Goal: Information Seeking & Learning: Understand process/instructions

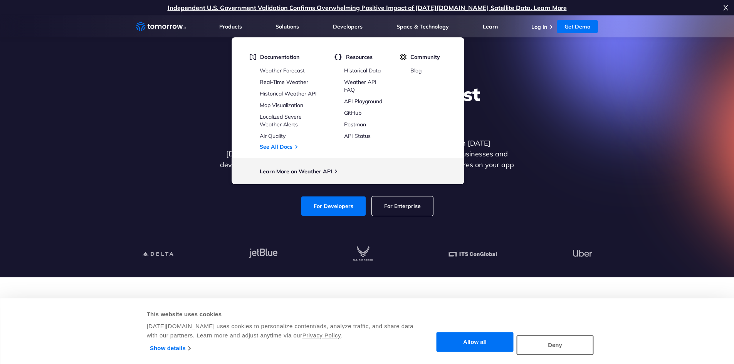
click at [290, 95] on link "Historical Weather API" at bounding box center [288, 93] width 57 height 7
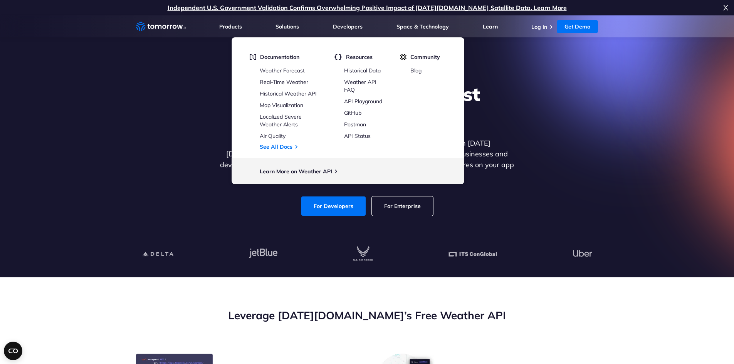
click at [314, 96] on link "Historical Weather API" at bounding box center [288, 93] width 57 height 7
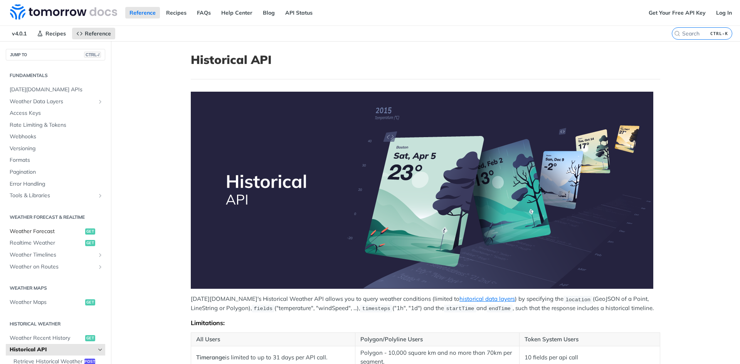
click at [55, 232] on span "Weather Forecast" at bounding box center [47, 232] width 74 height 8
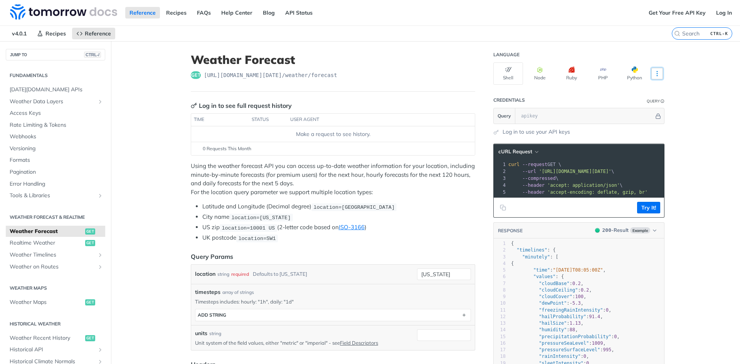
click at [655, 69] on button "More Languages" at bounding box center [657, 74] width 12 height 12
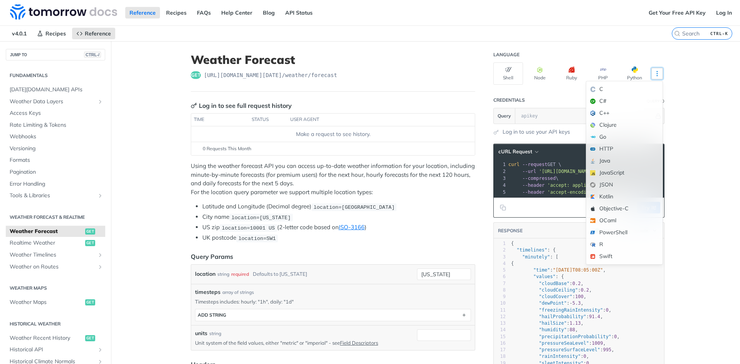
click at [653, 70] on icon "More ellipsis" at bounding box center [656, 73] width 7 height 7
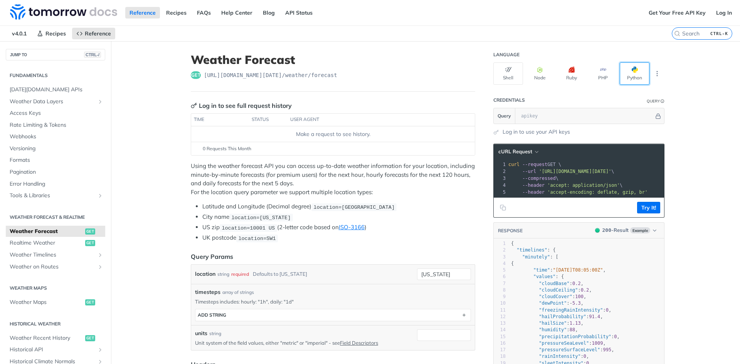
click at [624, 69] on button "Python" at bounding box center [634, 73] width 30 height 22
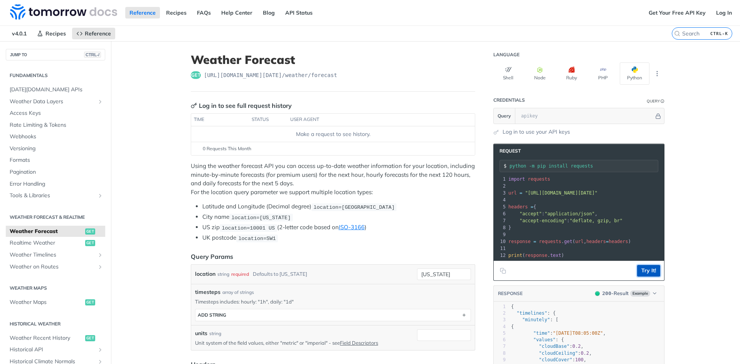
click at [641, 273] on button "Try It!" at bounding box center [648, 271] width 23 height 12
click at [586, 240] on span "headers" at bounding box center [596, 241] width 20 height 5
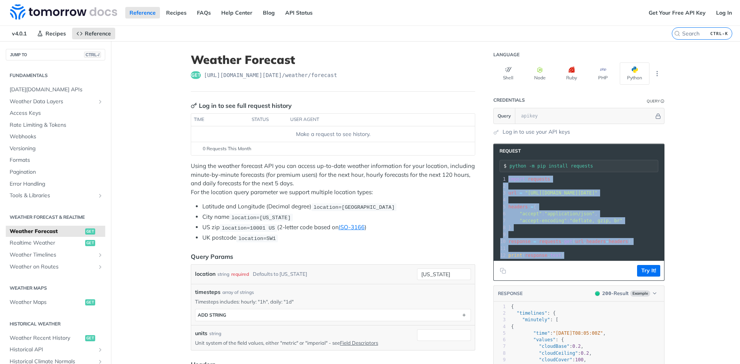
drag, startPoint x: 576, startPoint y: 258, endPoint x: 502, endPoint y: 159, distance: 123.0
click at [502, 159] on div "Request python -m pip install requests xxxxxxxxxx 12 1 import requests 2 ​ 3 ur…" at bounding box center [578, 212] width 171 height 137
copy div "import requests 2 ​ 3 url = "https://api.tomorrow.io/v4/weather/forecast?locati…"
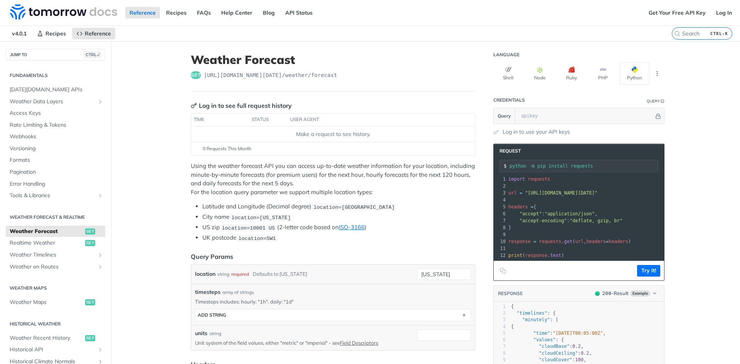
click at [586, 210] on pre ""accept" : "application/json" ," at bounding box center [598, 213] width 183 height 7
click at [614, 228] on pre "}" at bounding box center [598, 227] width 183 height 7
click at [444, 206] on li "Latitude and Longitude (Decimal degree) location=42.3478, -71.0466" at bounding box center [338, 206] width 273 height 9
drag, startPoint x: 517, startPoint y: 288, endPoint x: 545, endPoint y: 279, distance: 29.1
click at [517, 287] on section "Request python -m pip install requests xxxxxxxxxx 12 1 import requests 2 ​ 3 ur…" at bounding box center [578, 325] width 171 height 379
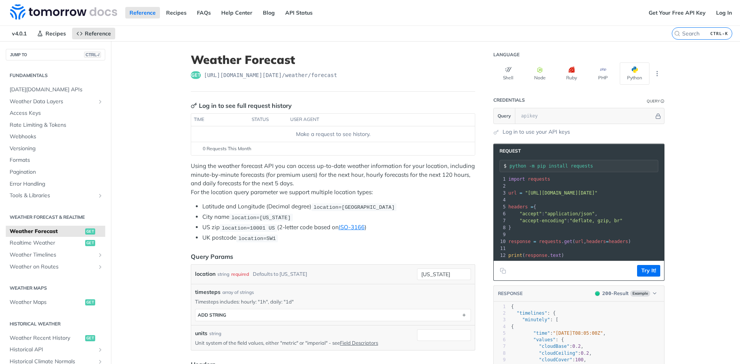
click at [545, 279] on footer "Try It!" at bounding box center [578, 271] width 170 height 20
click at [563, 275] on footer "Try It!" at bounding box center [578, 271] width 170 height 20
click at [564, 121] on input "text" at bounding box center [585, 115] width 137 height 15
paste input "76uJQQD21lWCjHnmQjDMpAkNBxpMONzU"
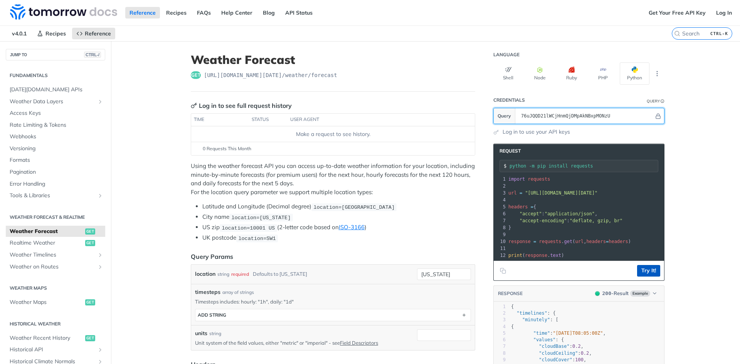
type input "76uJQQD21lWCjHnmQjDMpAkNBxpMONzU"
click at [649, 276] on button "Try It!" at bounding box center [648, 271] width 23 height 12
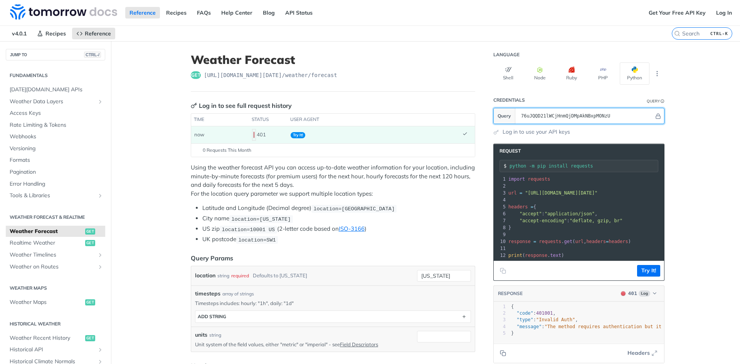
click at [608, 118] on input "76uJQQD21lWCjHnmQjDMpAkNBxpMONzU" at bounding box center [585, 115] width 137 height 15
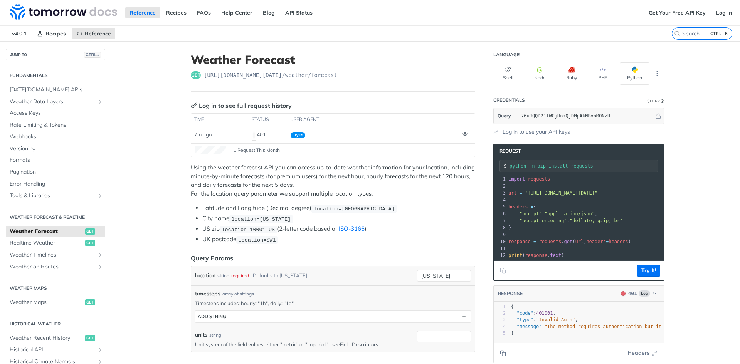
drag, startPoint x: 709, startPoint y: 97, endPoint x: 689, endPoint y: 101, distance: 19.9
